Goal: Transaction & Acquisition: Book appointment/travel/reservation

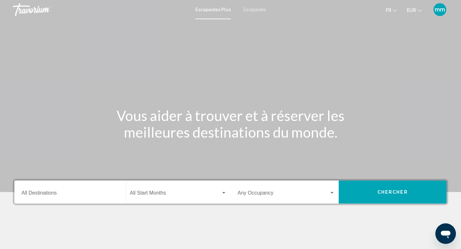
click at [252, 9] on font "Escapades" at bounding box center [254, 9] width 22 height 5
click at [57, 197] on div "Destination All Destinations" at bounding box center [69, 192] width 97 height 20
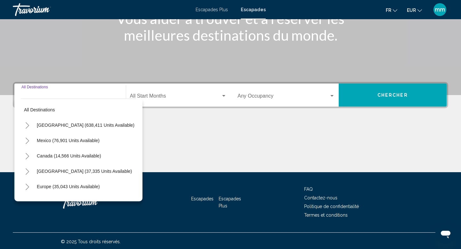
scroll to position [99, 0]
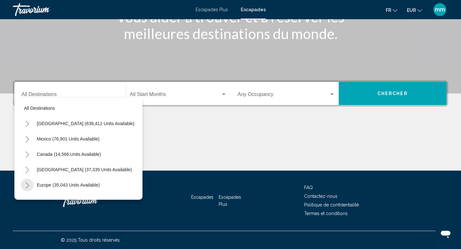
click at [28, 184] on icon "Toggle Europe (35,043 units available)" at bounding box center [27, 185] width 5 height 6
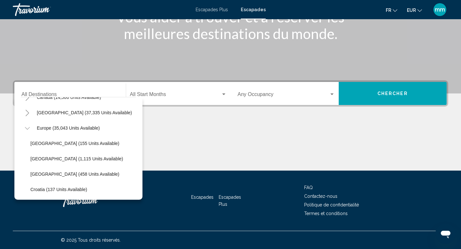
scroll to position [62, 0]
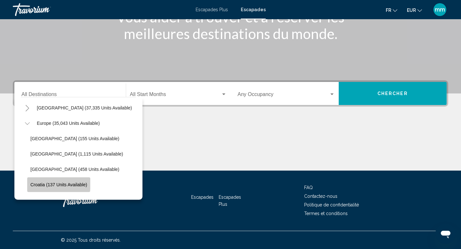
click at [35, 183] on span "Croatia (137 units available)" at bounding box center [58, 184] width 57 height 5
type input "**********"
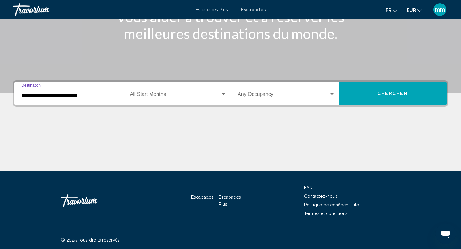
click at [173, 97] on span "Search widget" at bounding box center [175, 96] width 91 height 6
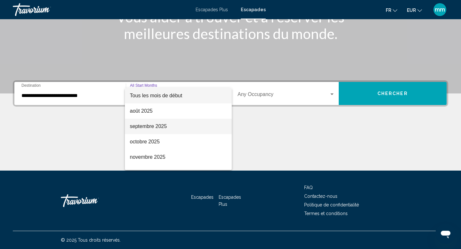
click at [156, 128] on font "septembre 2025" at bounding box center [148, 125] width 37 height 5
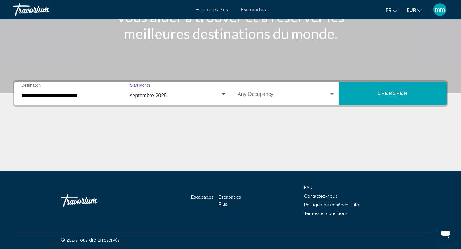
click at [373, 98] on button "Chercher" at bounding box center [392, 93] width 108 height 23
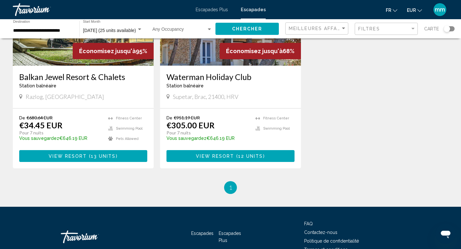
scroll to position [94, 0]
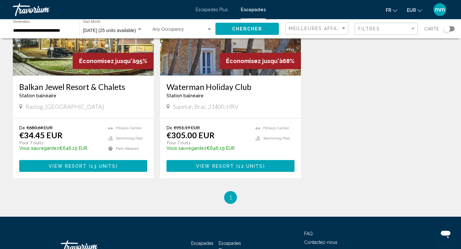
click at [56, 167] on span "View Resort" at bounding box center [68, 165] width 38 height 5
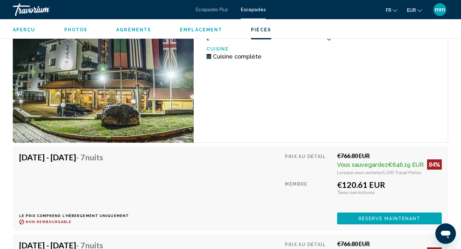
scroll to position [1041, 0]
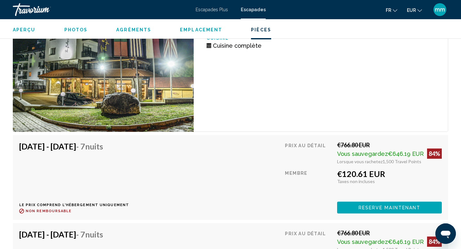
click at [396, 207] on span "Reserve maintenant" at bounding box center [389, 207] width 62 height 5
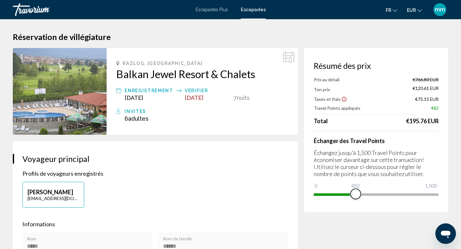
drag, startPoint x: 433, startPoint y: 196, endPoint x: 355, endPoint y: 196, distance: 78.0
click at [355, 196] on span "Contenu principal" at bounding box center [355, 194] width 10 height 10
drag, startPoint x: 354, startPoint y: 193, endPoint x: 443, endPoint y: 198, distance: 89.0
click at [443, 198] on div "Résumé des prix Prix au détail €766.80 EUR Ton prix €559.16 EUR Taxes et frais …" at bounding box center [376, 130] width 144 height 164
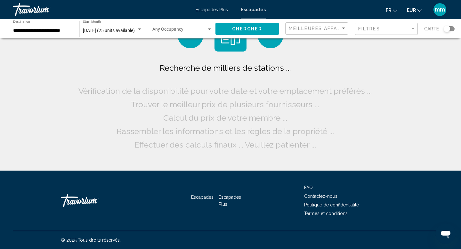
click at [47, 28] on div "**********" at bounding box center [43, 29] width 60 height 18
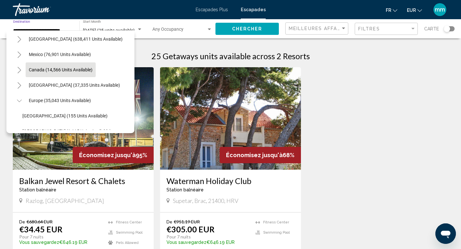
scroll to position [16, 0]
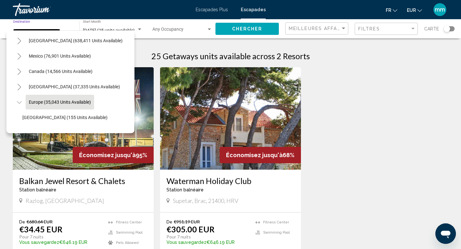
click at [33, 101] on span "Europe (35,043 units available)" at bounding box center [60, 101] width 62 height 5
type input "**********"
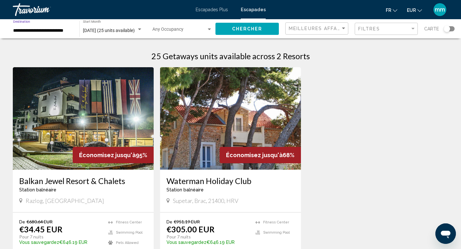
click at [247, 27] on span "Chercher" at bounding box center [247, 29] width 30 height 5
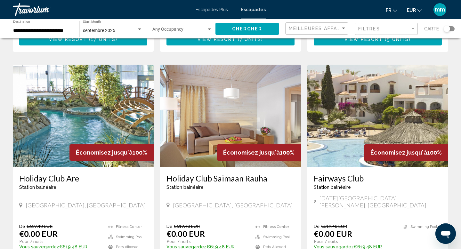
scroll to position [446, 0]
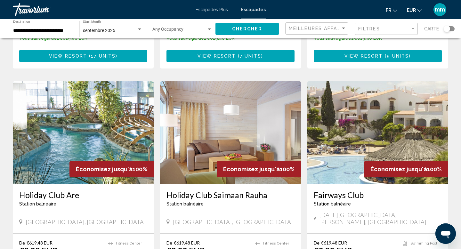
click at [119, 30] on div "septembre 2025" at bounding box center [110, 30] width 54 height 5
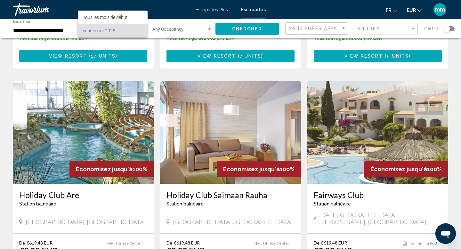
click at [96, 32] on font "septembre 2025" at bounding box center [99, 30] width 32 height 5
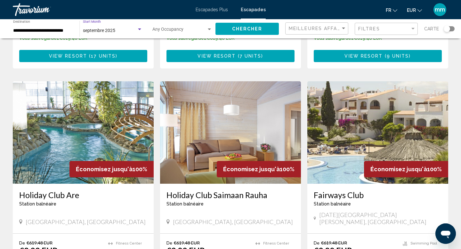
click at [104, 30] on span "septembre 2025" at bounding box center [99, 30] width 32 height 5
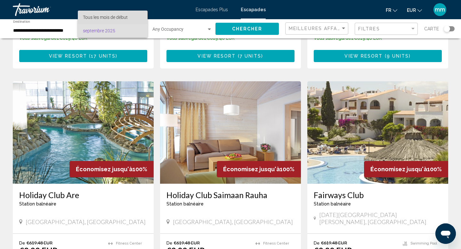
click at [122, 15] on font "Tous les mois de début" at bounding box center [105, 17] width 45 height 5
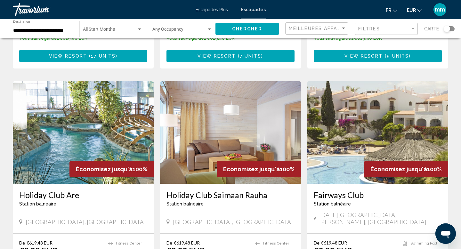
click at [126, 36] on div "Start Month All Start Months" at bounding box center [112, 29] width 59 height 18
click at [112, 32] on font "Tous les mois de début" at bounding box center [105, 30] width 45 height 5
click at [234, 32] on button "Chercher" at bounding box center [246, 29] width 63 height 12
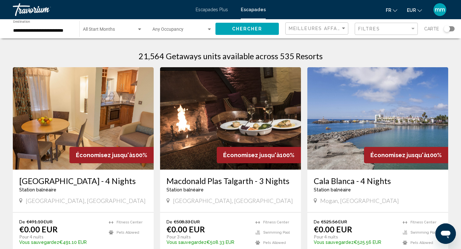
click at [96, 26] on div "Start Month All Start Months" at bounding box center [112, 29] width 59 height 18
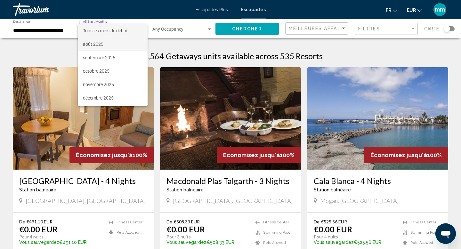
click at [95, 44] on font "août 2025" at bounding box center [93, 44] width 20 height 5
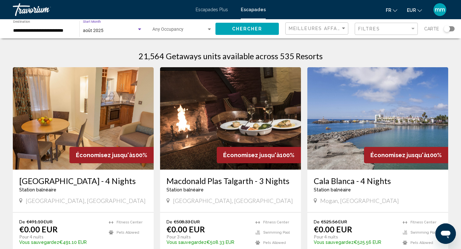
click at [235, 28] on span "Chercher" at bounding box center [247, 29] width 30 height 5
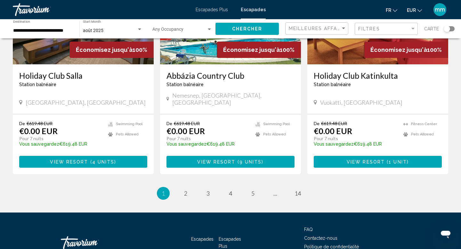
scroll to position [776, 0]
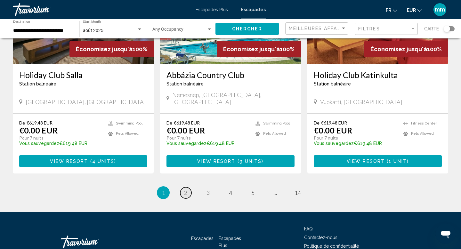
click at [186, 189] on span "2" at bounding box center [185, 192] width 3 height 7
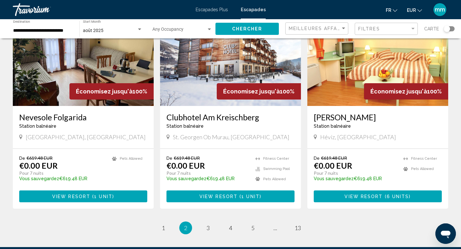
scroll to position [741, 0]
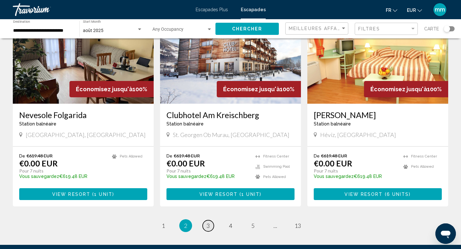
click at [211, 220] on link "page 3" at bounding box center [207, 225] width 11 height 11
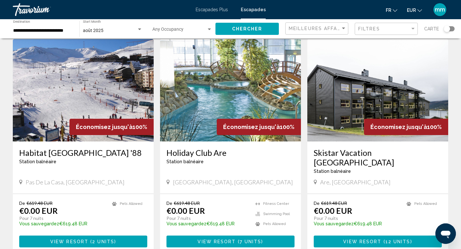
scroll to position [479, 0]
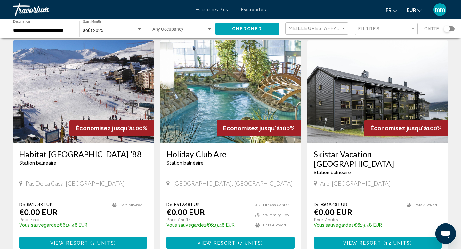
click at [109, 91] on img "Contenu principal" at bounding box center [83, 91] width 141 height 102
